Goal: Find specific page/section: Locate item on page

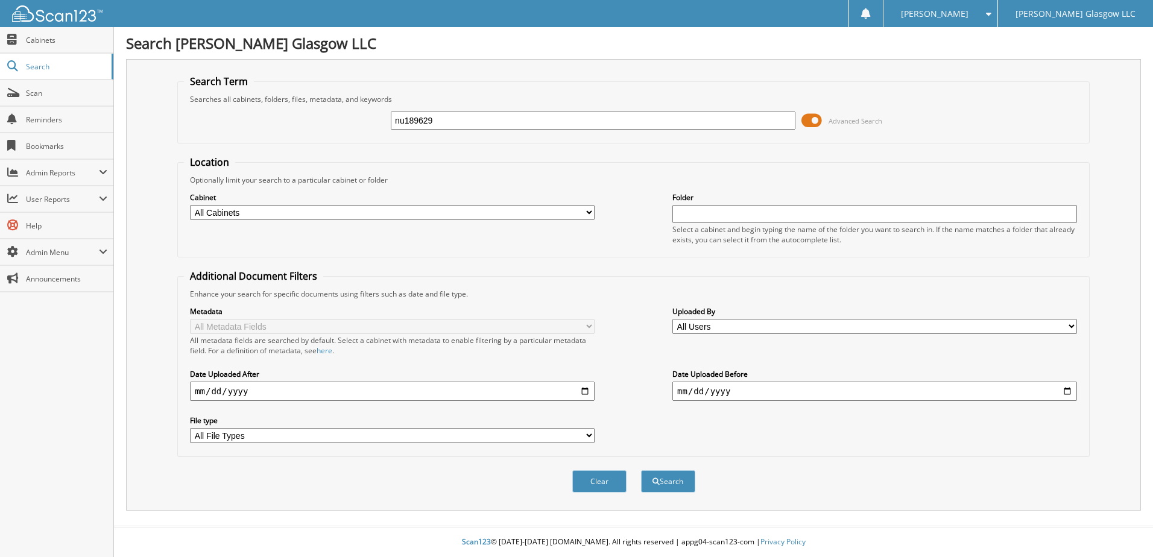
type input "nu189629"
click at [641, 471] on button "Search" at bounding box center [668, 482] width 54 height 22
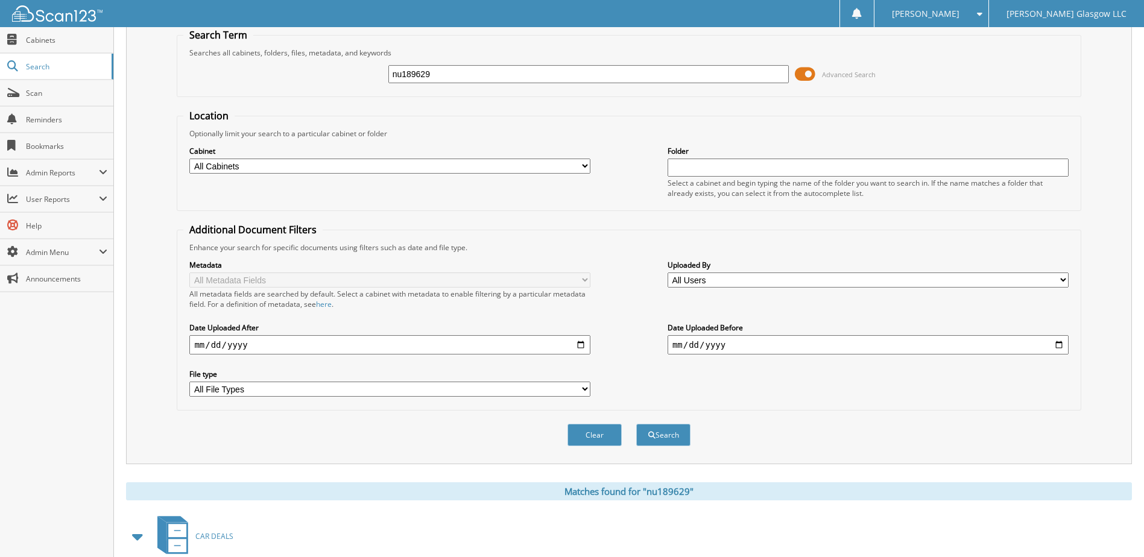
scroll to position [117, 0]
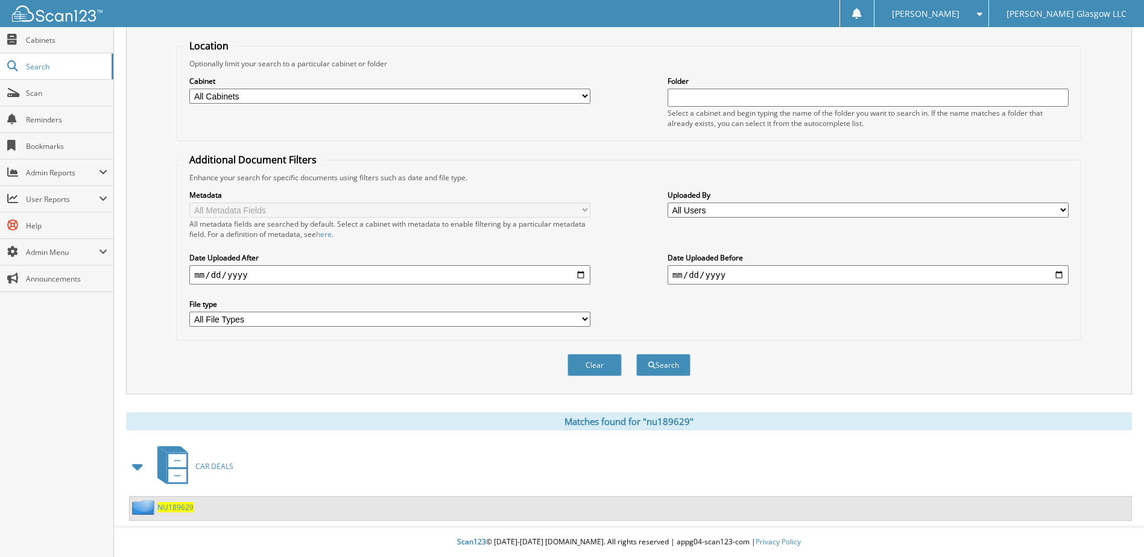
click at [180, 506] on span "NU189629" at bounding box center [175, 508] width 36 height 10
